Goal: Task Accomplishment & Management: Manage account settings

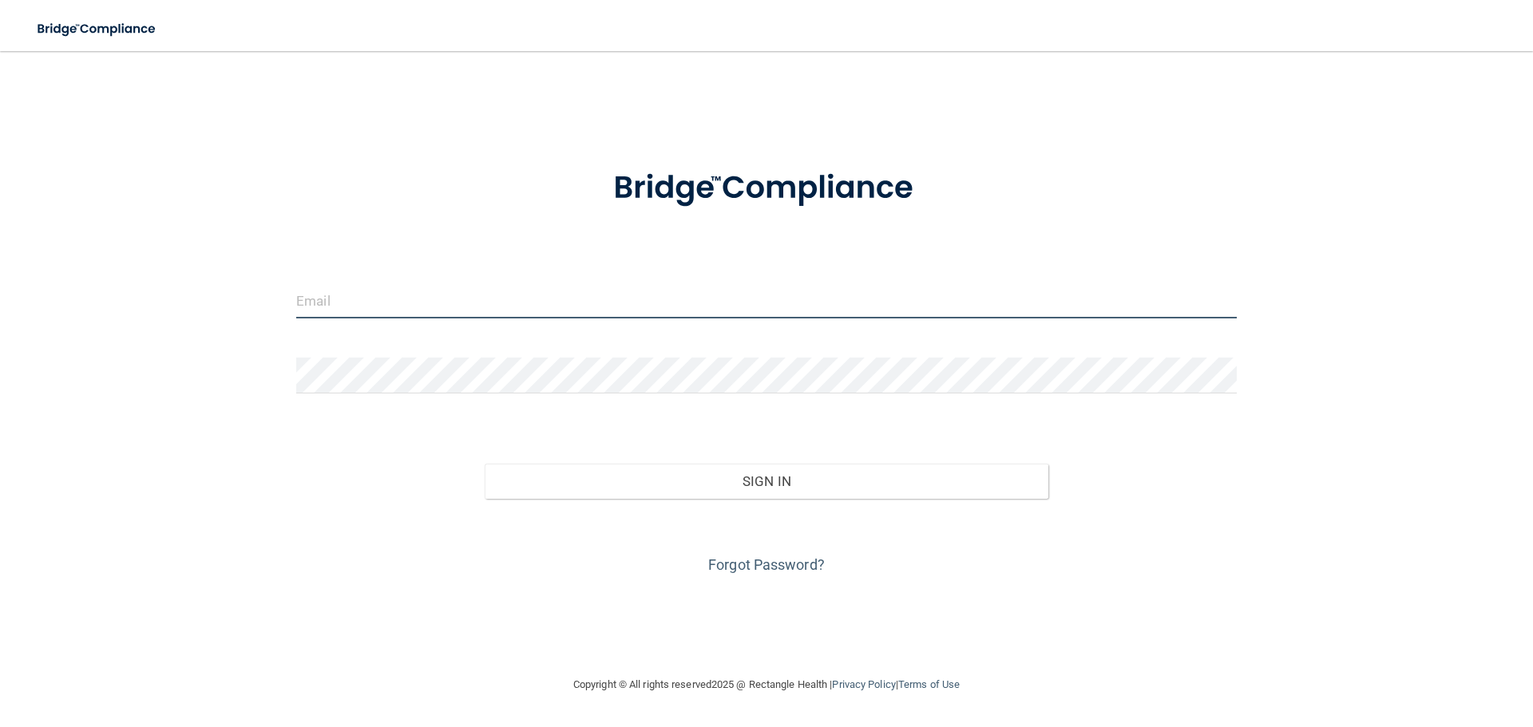
click at [344, 303] on input "email" at bounding box center [766, 301] width 940 height 36
type input "[EMAIL_ADDRESS][DOMAIN_NAME]"
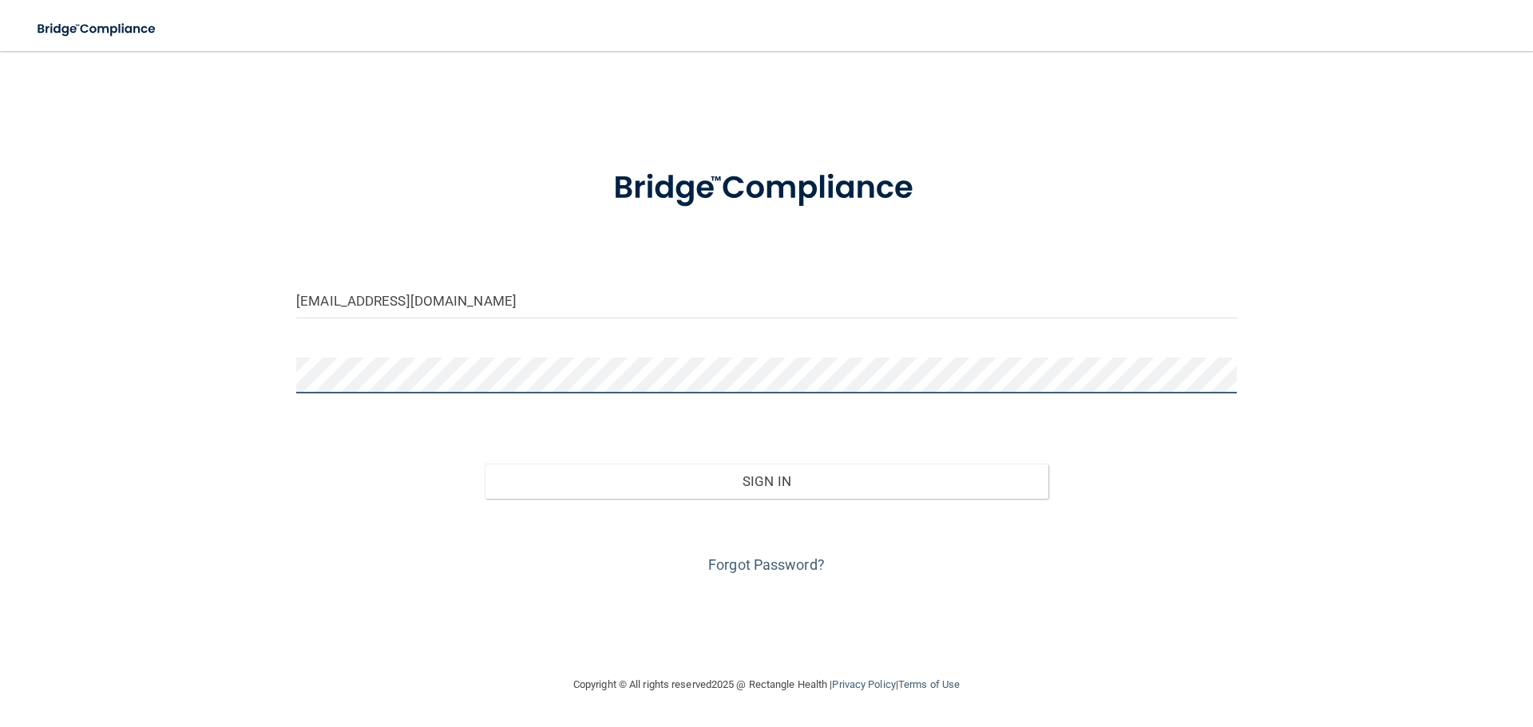
click at [484, 464] on button "Sign In" at bounding box center [766, 481] width 564 height 35
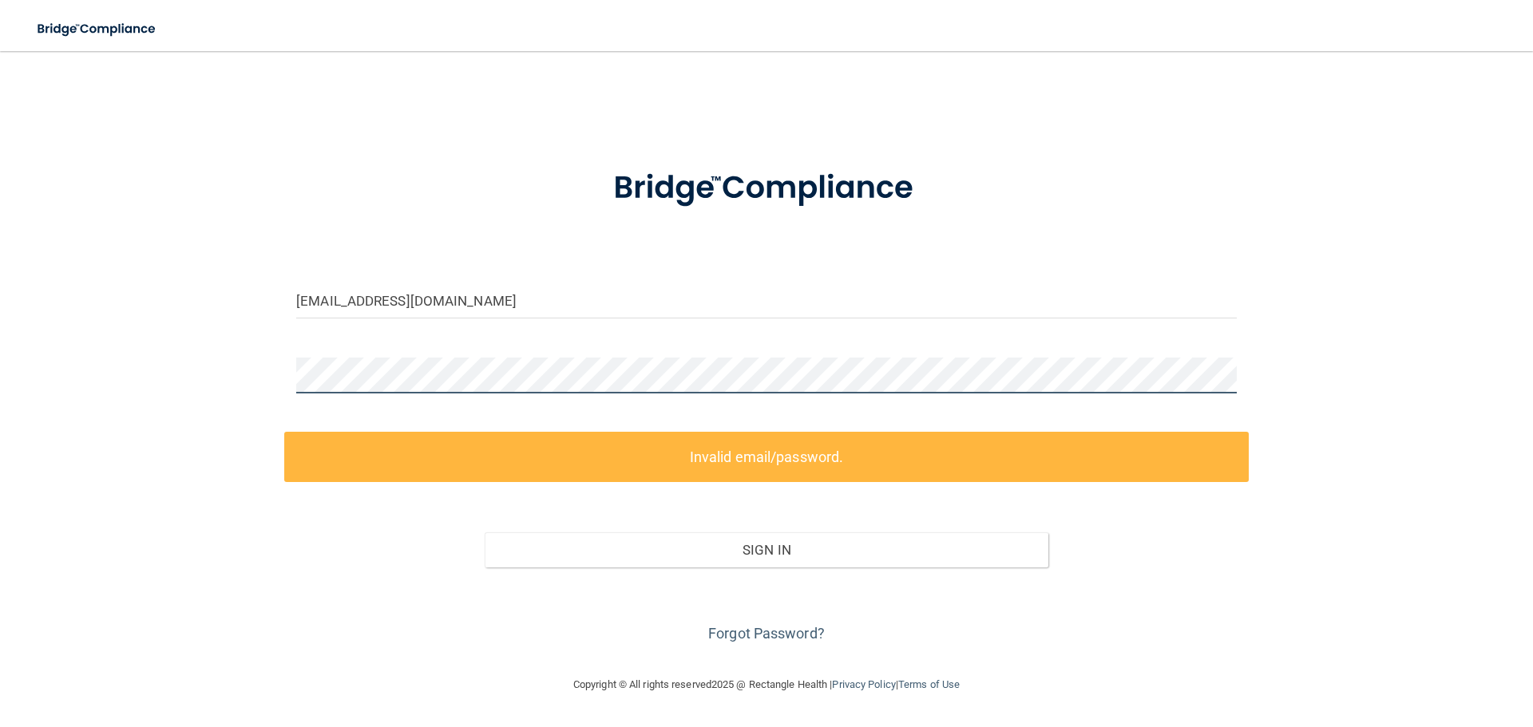
click at [227, 386] on div "[EMAIL_ADDRESS][DOMAIN_NAME] Invalid email/password. You don't have permission …" at bounding box center [766, 363] width 1469 height 592
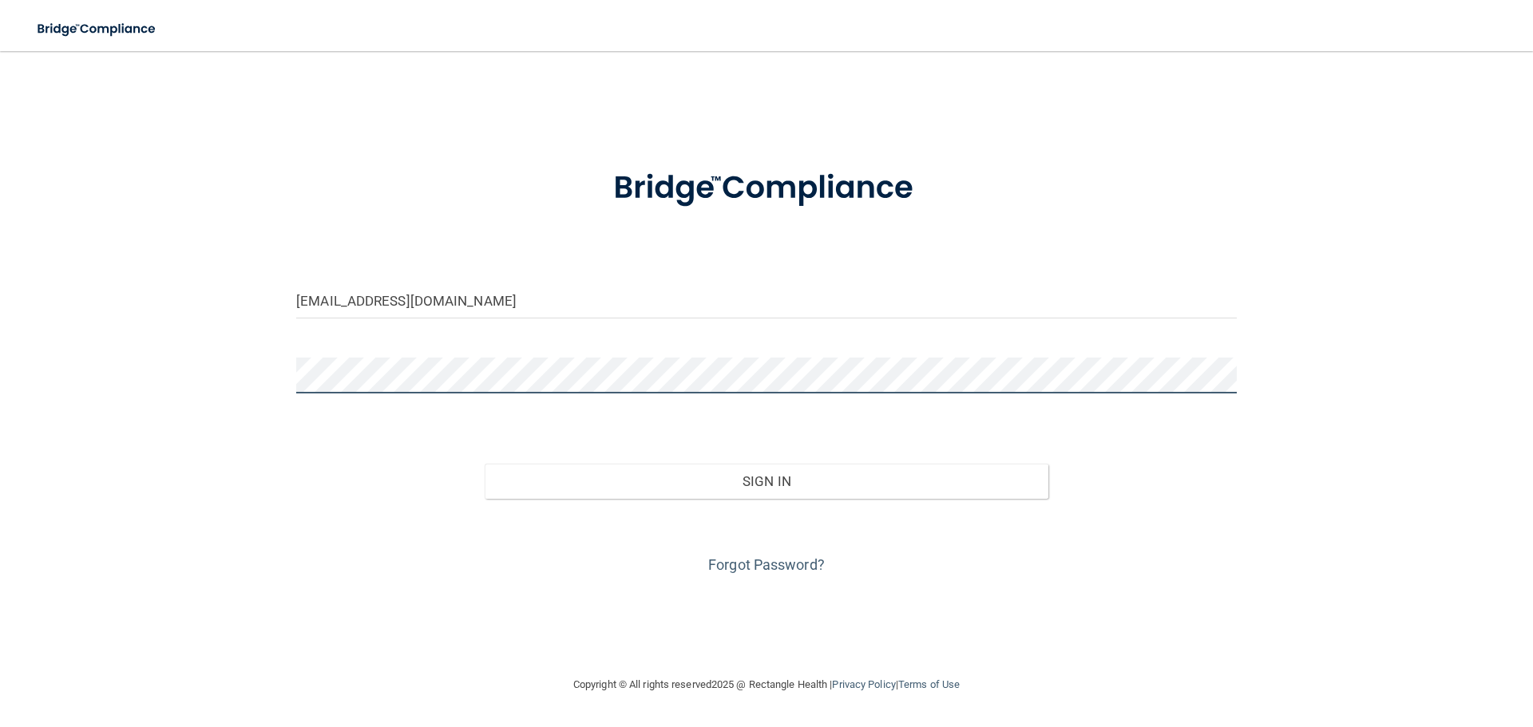
click at [484, 464] on button "Sign In" at bounding box center [766, 481] width 564 height 35
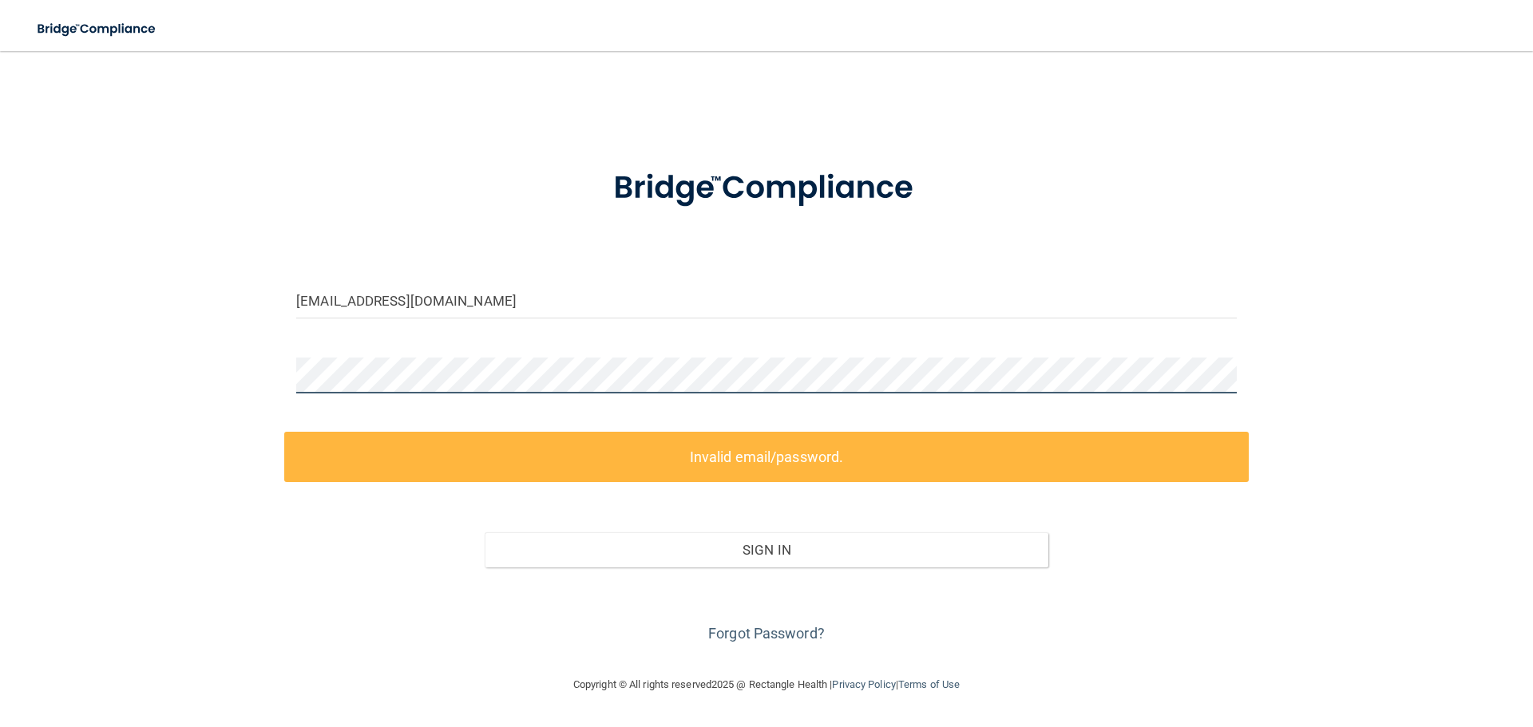
click at [110, 382] on div "[EMAIL_ADDRESS][DOMAIN_NAME] Invalid email/password. You don't have permission …" at bounding box center [766, 363] width 1469 height 592
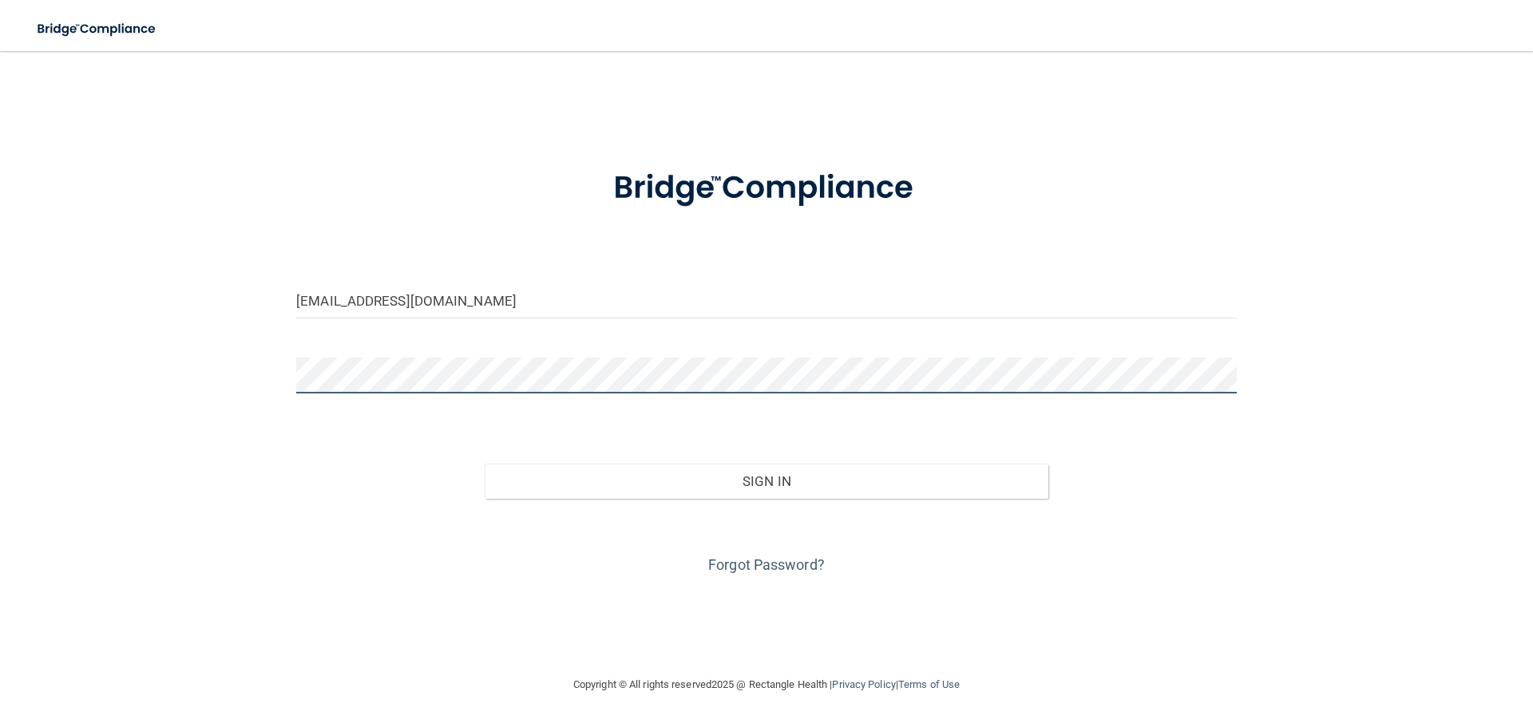
click at [484, 464] on button "Sign In" at bounding box center [766, 481] width 564 height 35
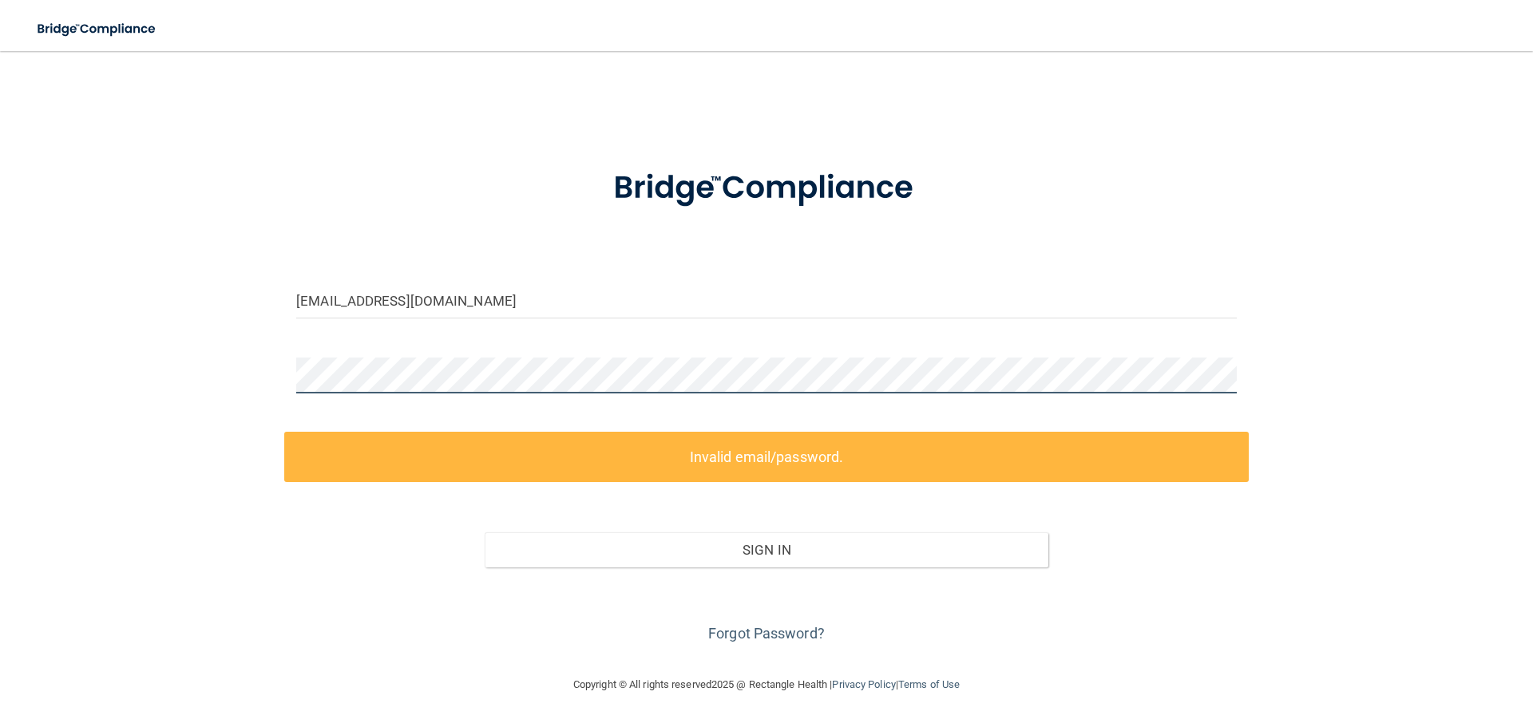
click at [136, 383] on div "[EMAIL_ADDRESS][DOMAIN_NAME] Invalid email/password. You don't have permission …" at bounding box center [766, 363] width 1469 height 592
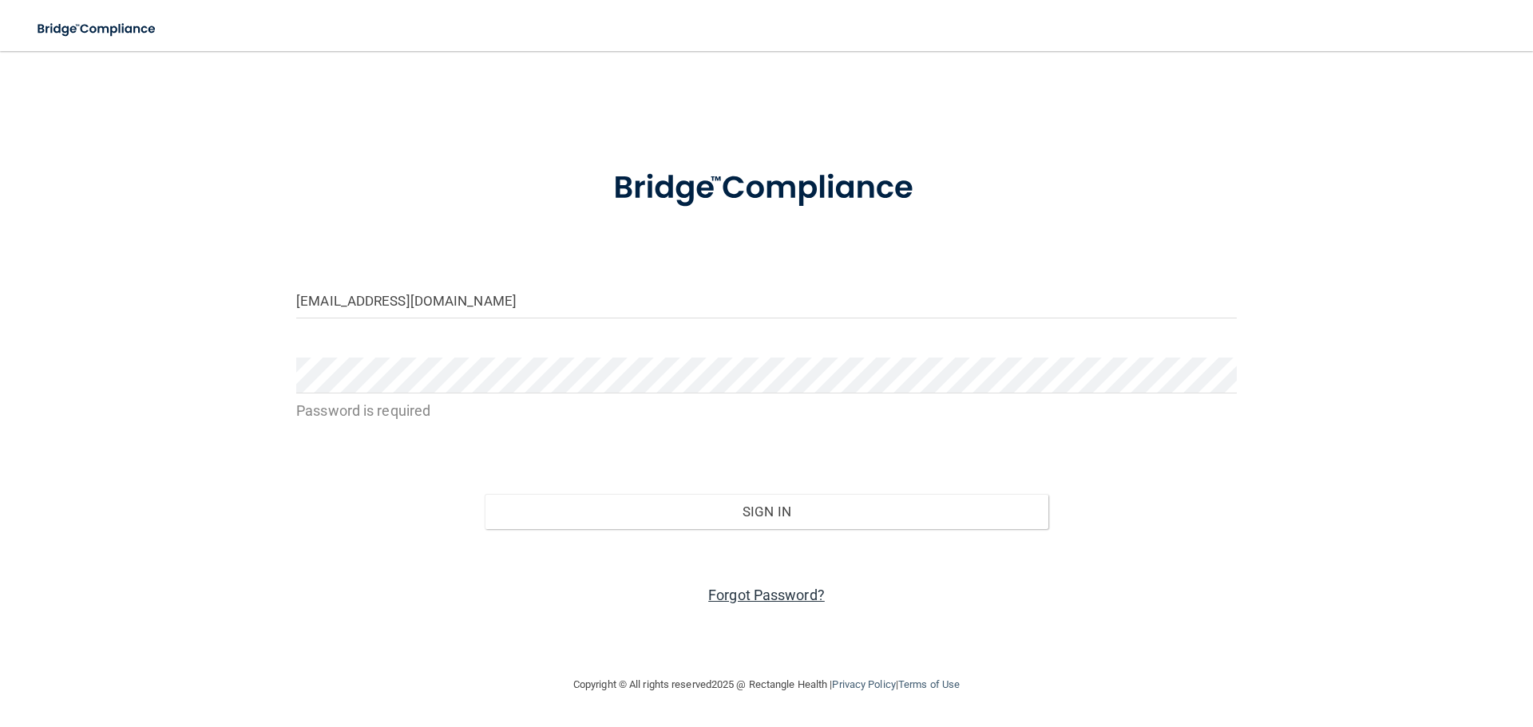
click at [808, 592] on link "Forgot Password?" at bounding box center [766, 595] width 117 height 17
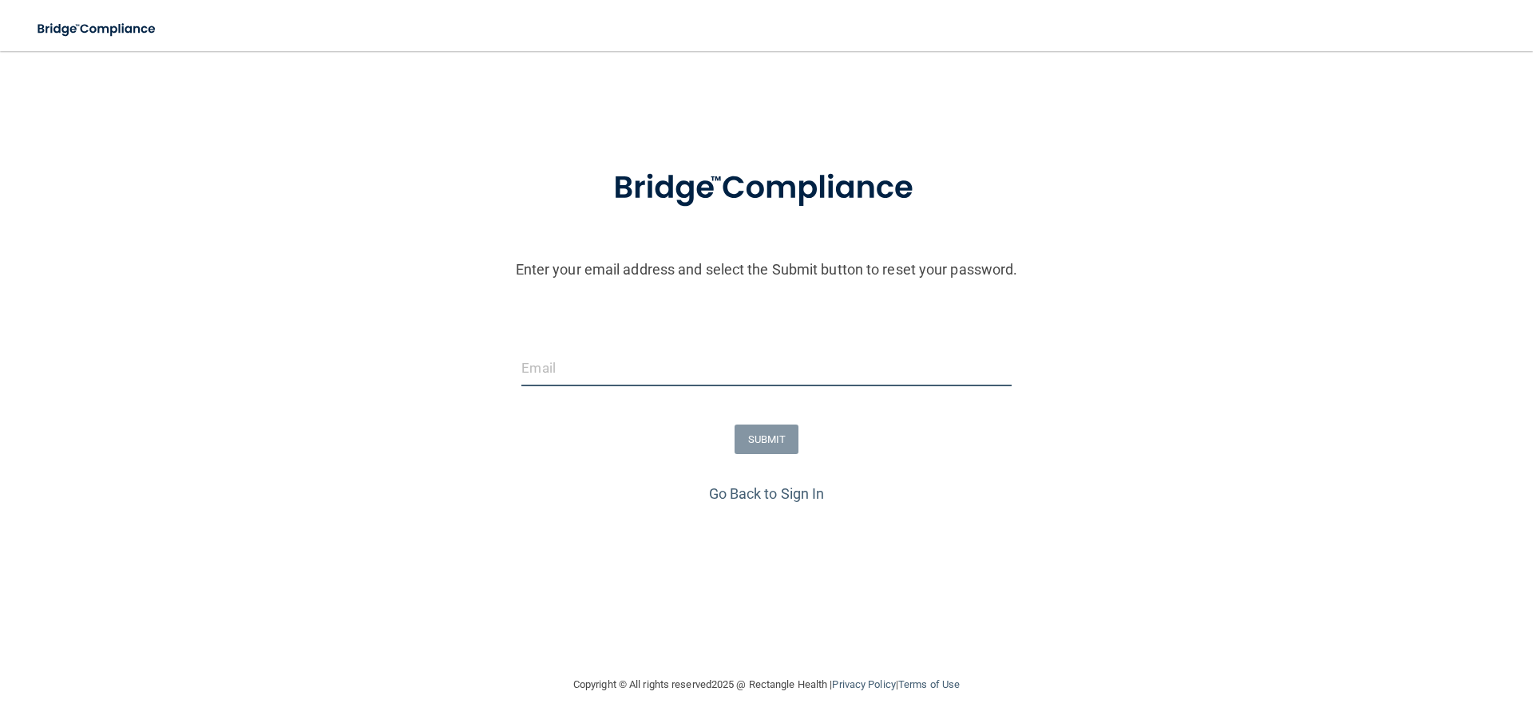
click at [586, 359] on input "email" at bounding box center [765, 368] width 489 height 36
type input "[EMAIL_ADDRESS][DOMAIN_NAME]"
click at [772, 434] on button "SUBMIT" at bounding box center [766, 440] width 65 height 30
